Goal: Register for event/course

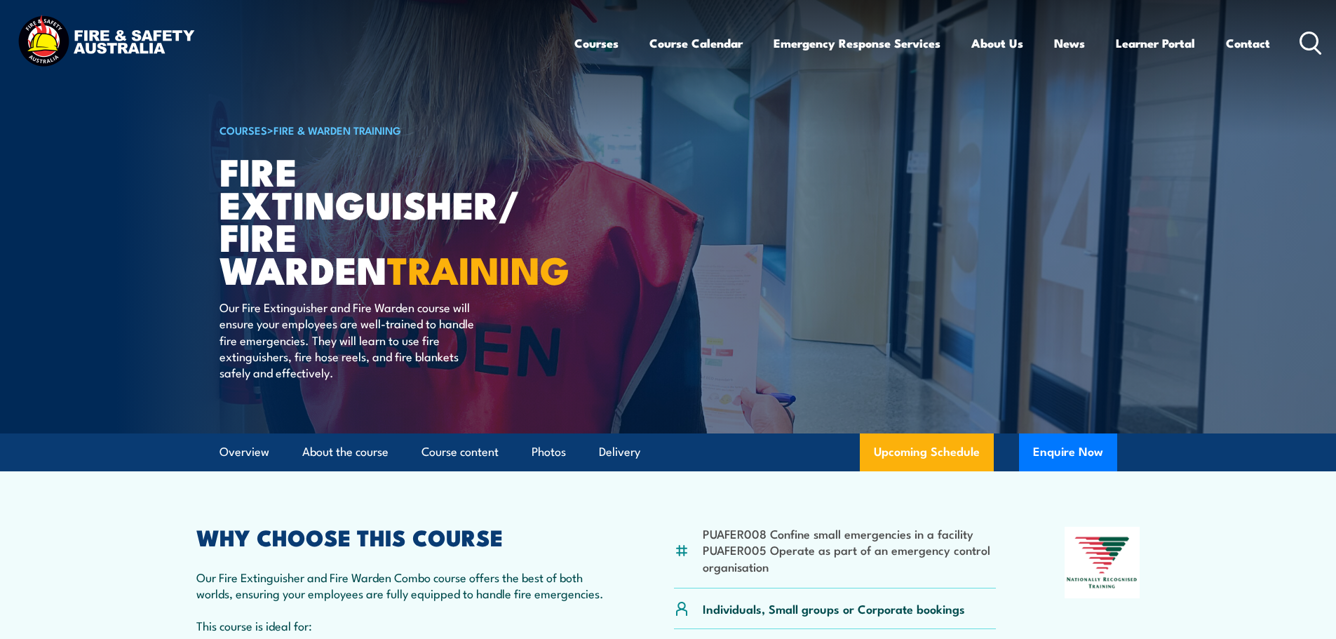
scroll to position [351, 0]
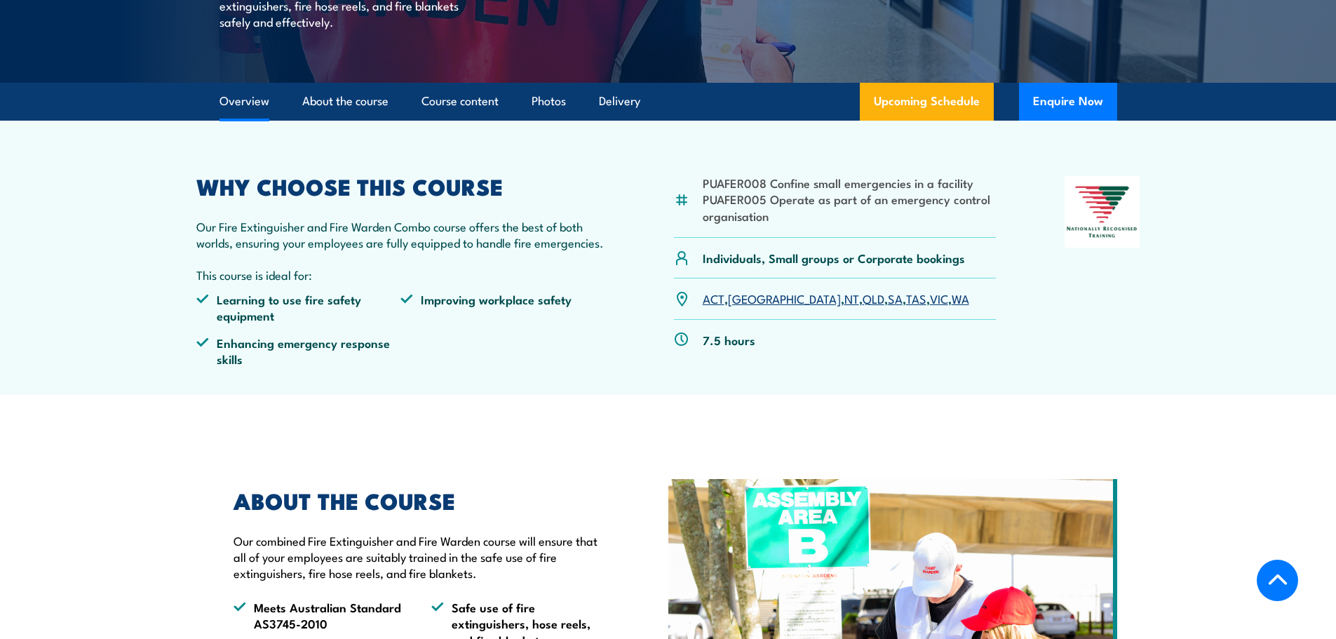
click at [952, 298] on link "WA" at bounding box center [961, 298] width 18 height 17
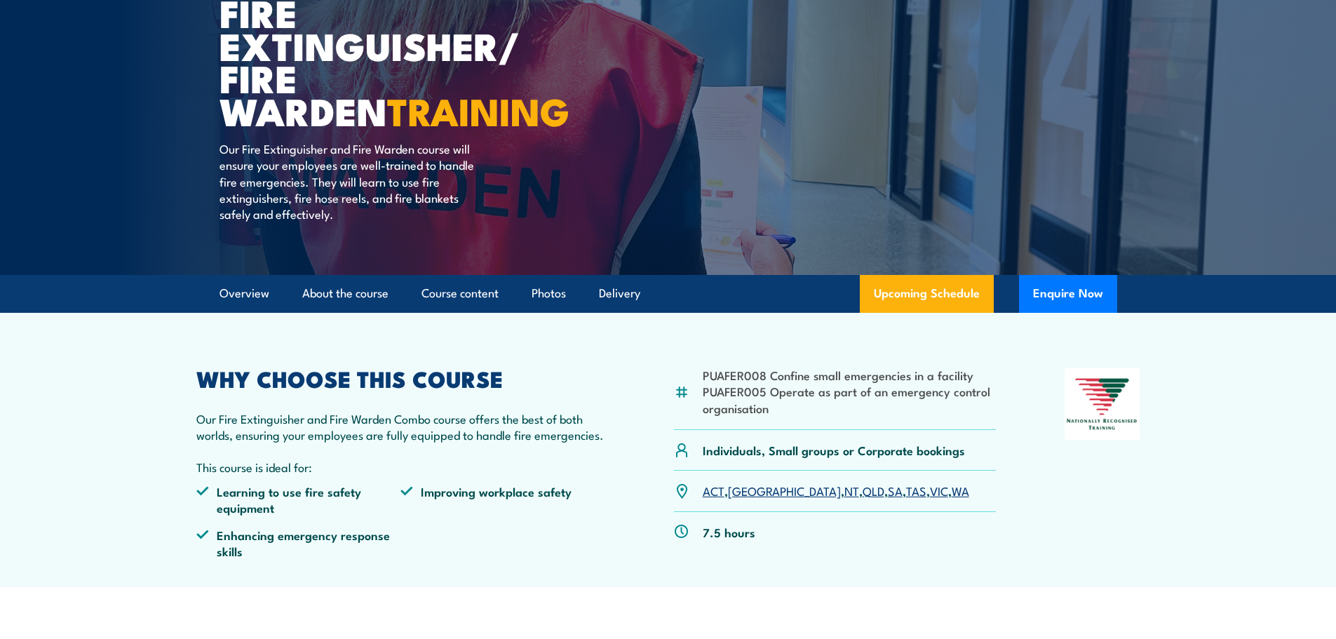
scroll to position [59, 0]
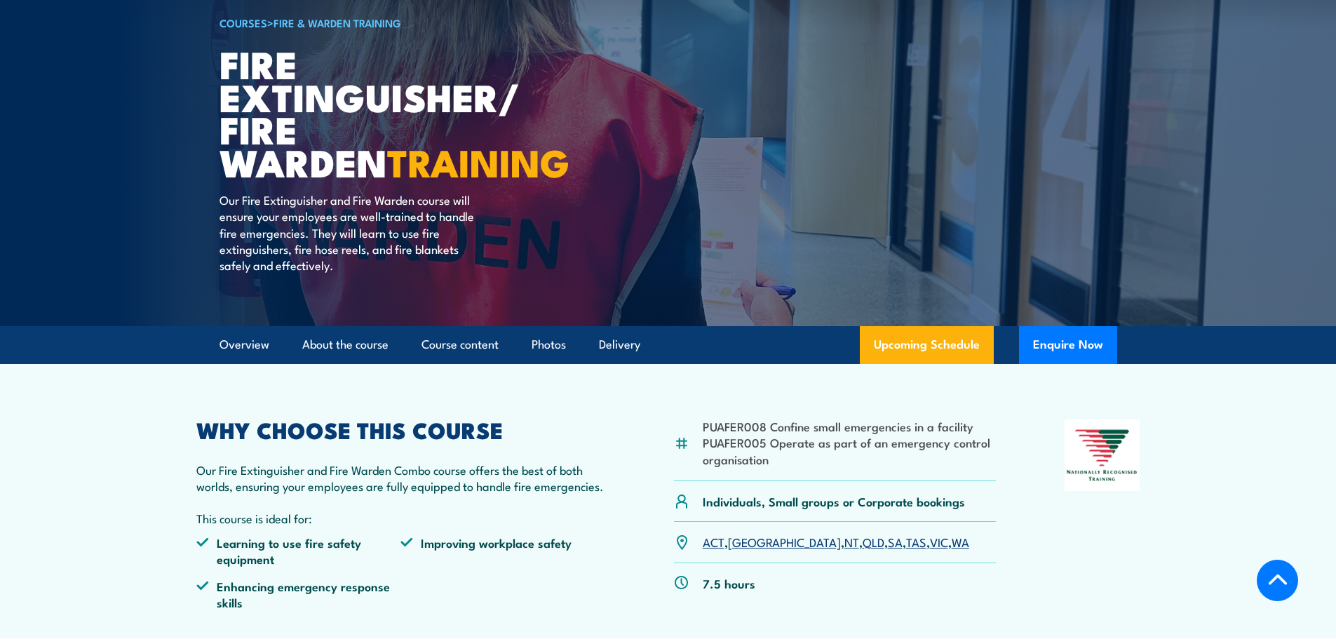
scroll to position [281, 0]
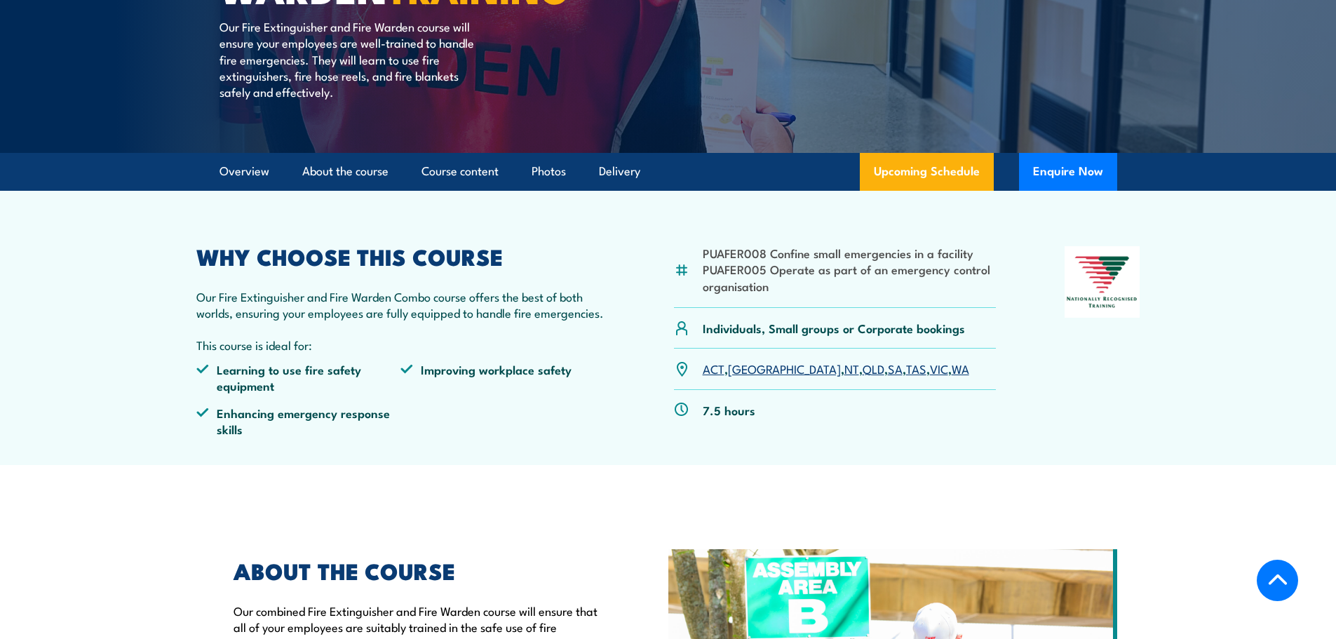
click at [952, 368] on link "WA" at bounding box center [961, 368] width 18 height 17
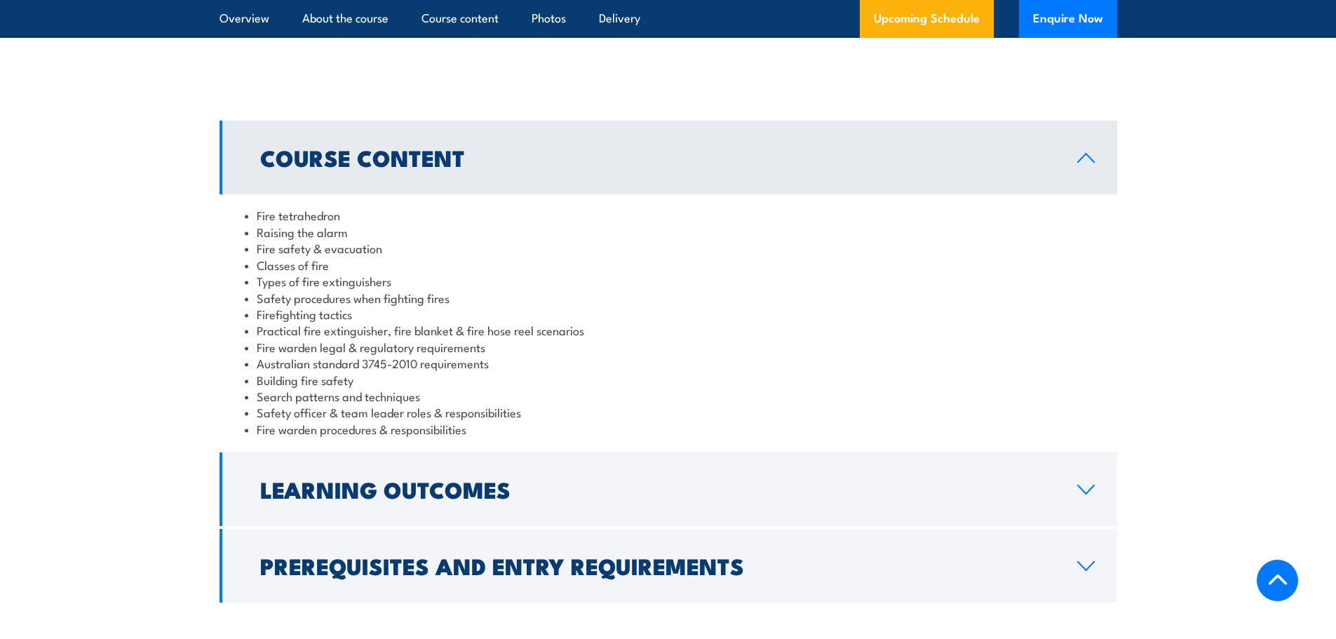
scroll to position [1041, 0]
